Goal: Transaction & Acquisition: Purchase product/service

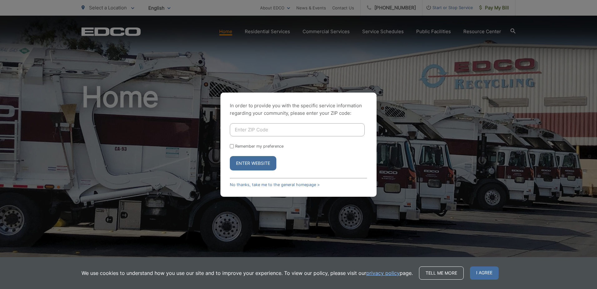
click at [271, 130] on input "Enter ZIP Code" at bounding box center [297, 129] width 135 height 13
type input "92020"
click at [232, 146] on input "Remember my preference" at bounding box center [232, 146] width 4 height 4
checkbox input "true"
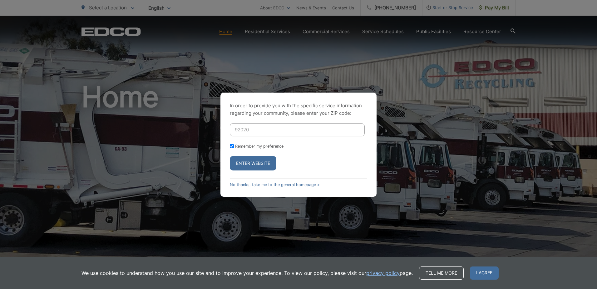
click at [262, 162] on button "Enter Website" at bounding box center [253, 163] width 47 height 14
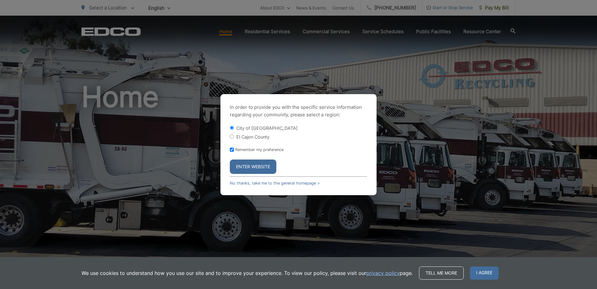
click at [245, 166] on button "Enter Website" at bounding box center [253, 166] width 47 height 14
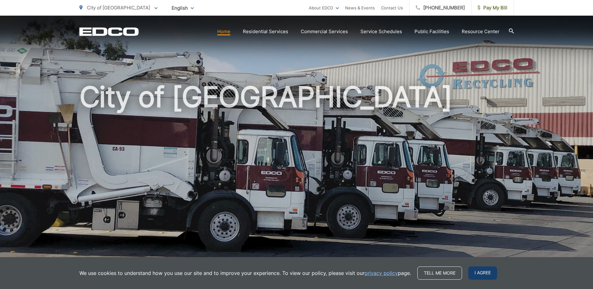
click at [491, 272] on span "I agree" at bounding box center [482, 272] width 29 height 13
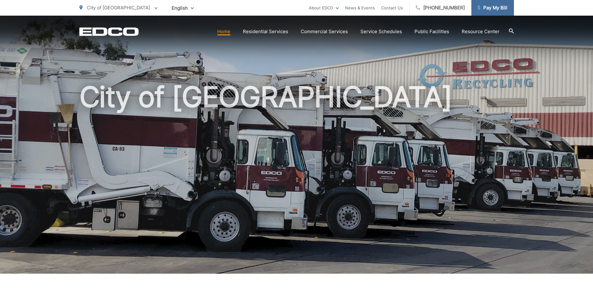
click at [497, 5] on span "Pay My Bill" at bounding box center [492, 7] width 30 height 7
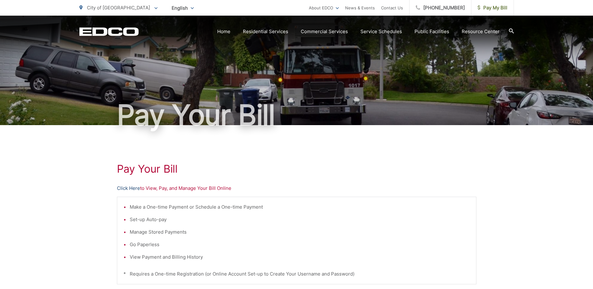
click at [130, 189] on link "Click Here" at bounding box center [128, 187] width 23 height 7
